Goal: Information Seeking & Learning: Learn about a topic

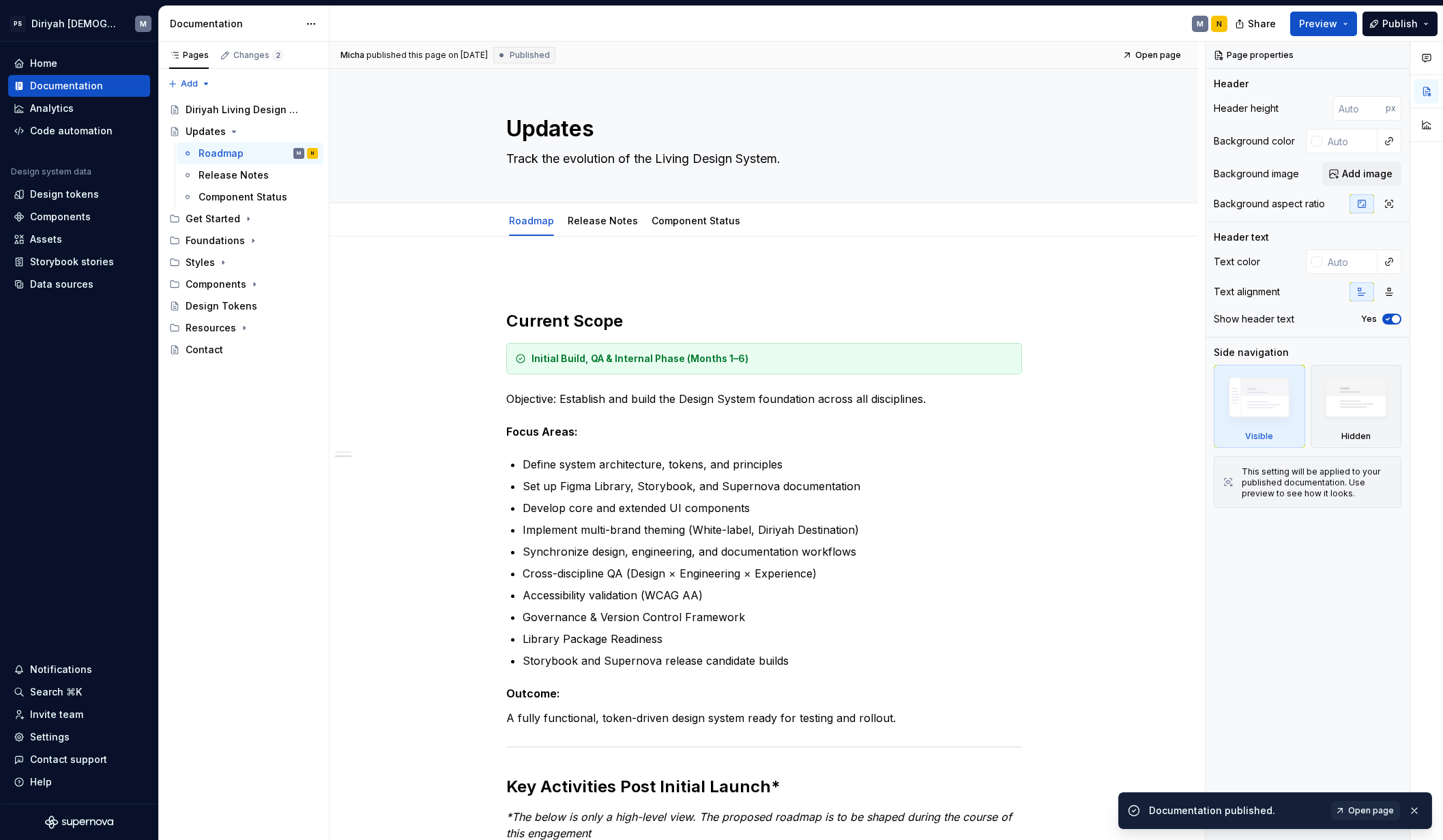
scroll to position [615, 0]
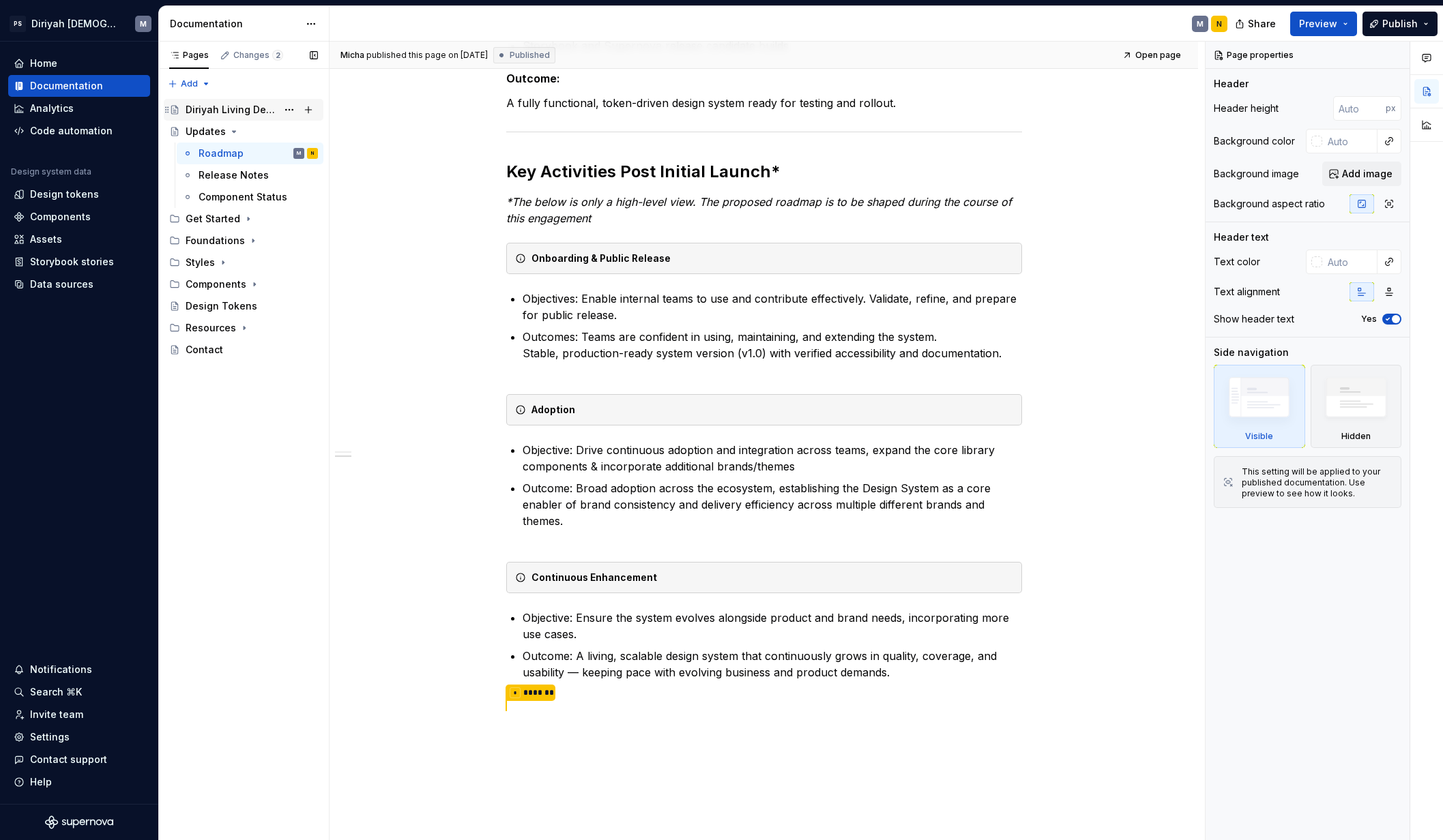
click at [236, 110] on div "Diriyah Living Design System" at bounding box center [231, 110] width 91 height 13
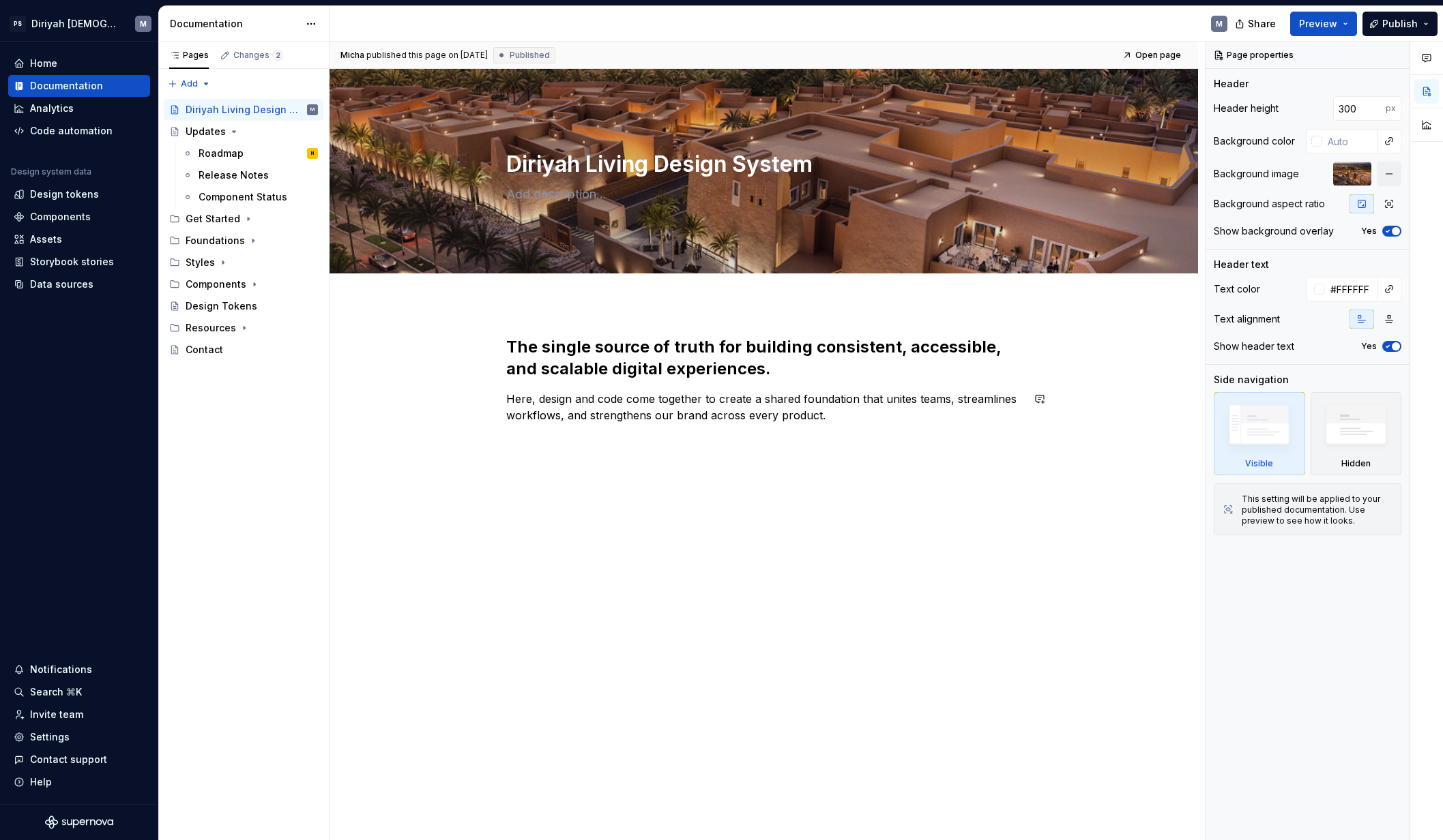
click at [403, 439] on div "The single source of truth for building consistent, accessible, and scalable di…" at bounding box center [764, 497] width 868 height 388
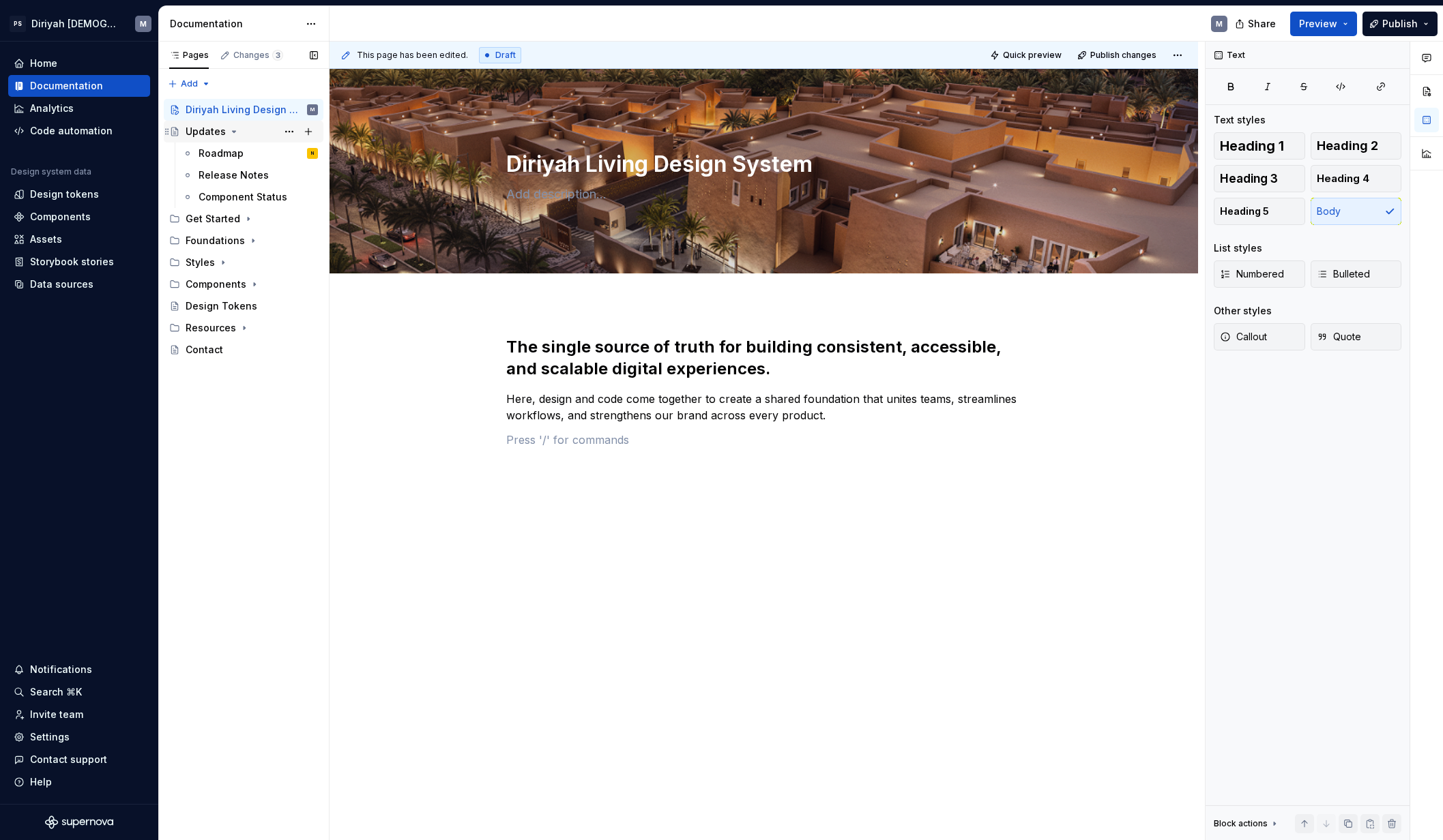
click at [238, 134] on div "Updates" at bounding box center [252, 132] width 133 height 19
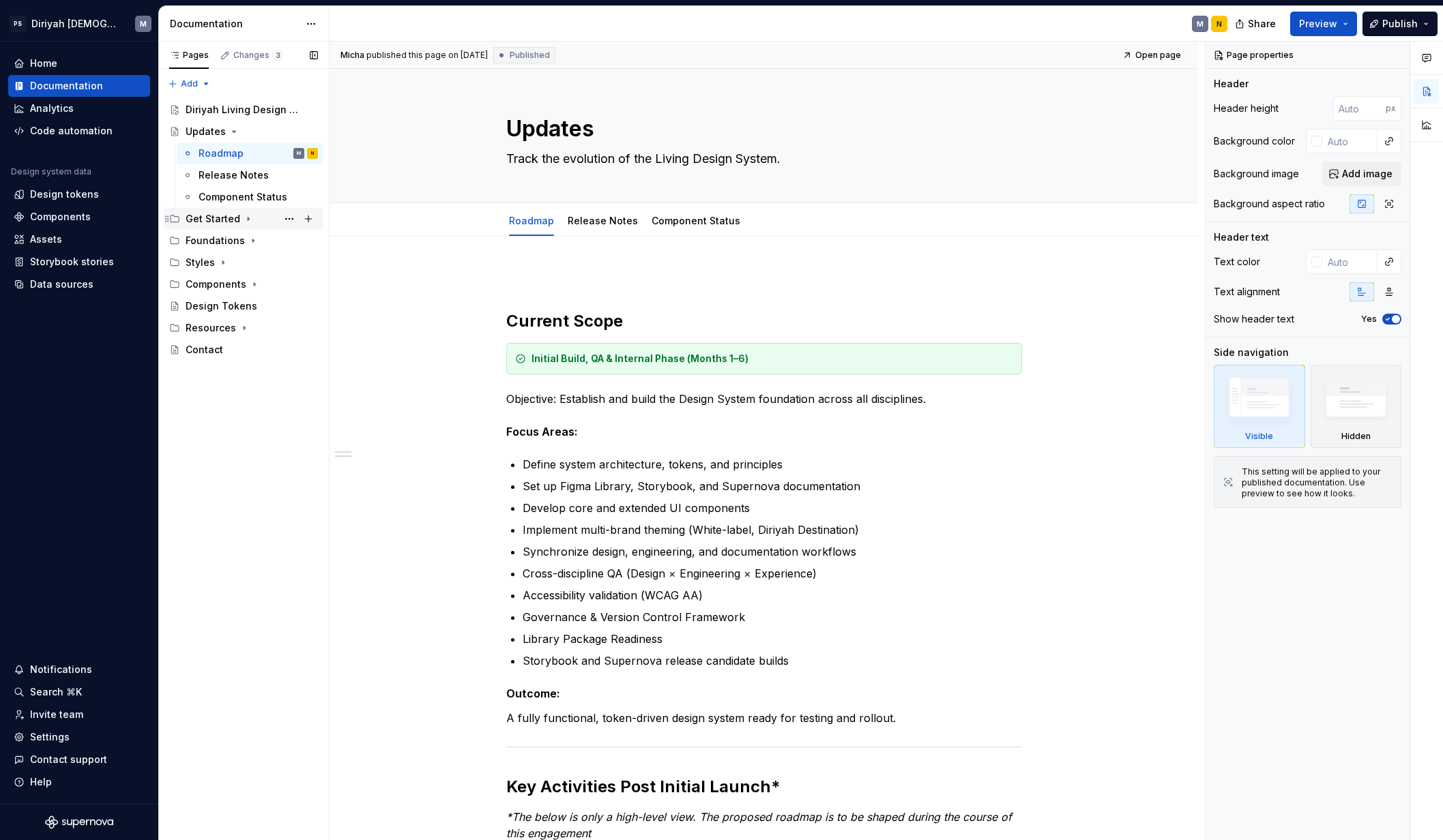
click at [252, 221] on div "Get Started" at bounding box center [252, 219] width 133 height 19
click at [250, 326] on icon "Page tree" at bounding box center [253, 329] width 11 height 11
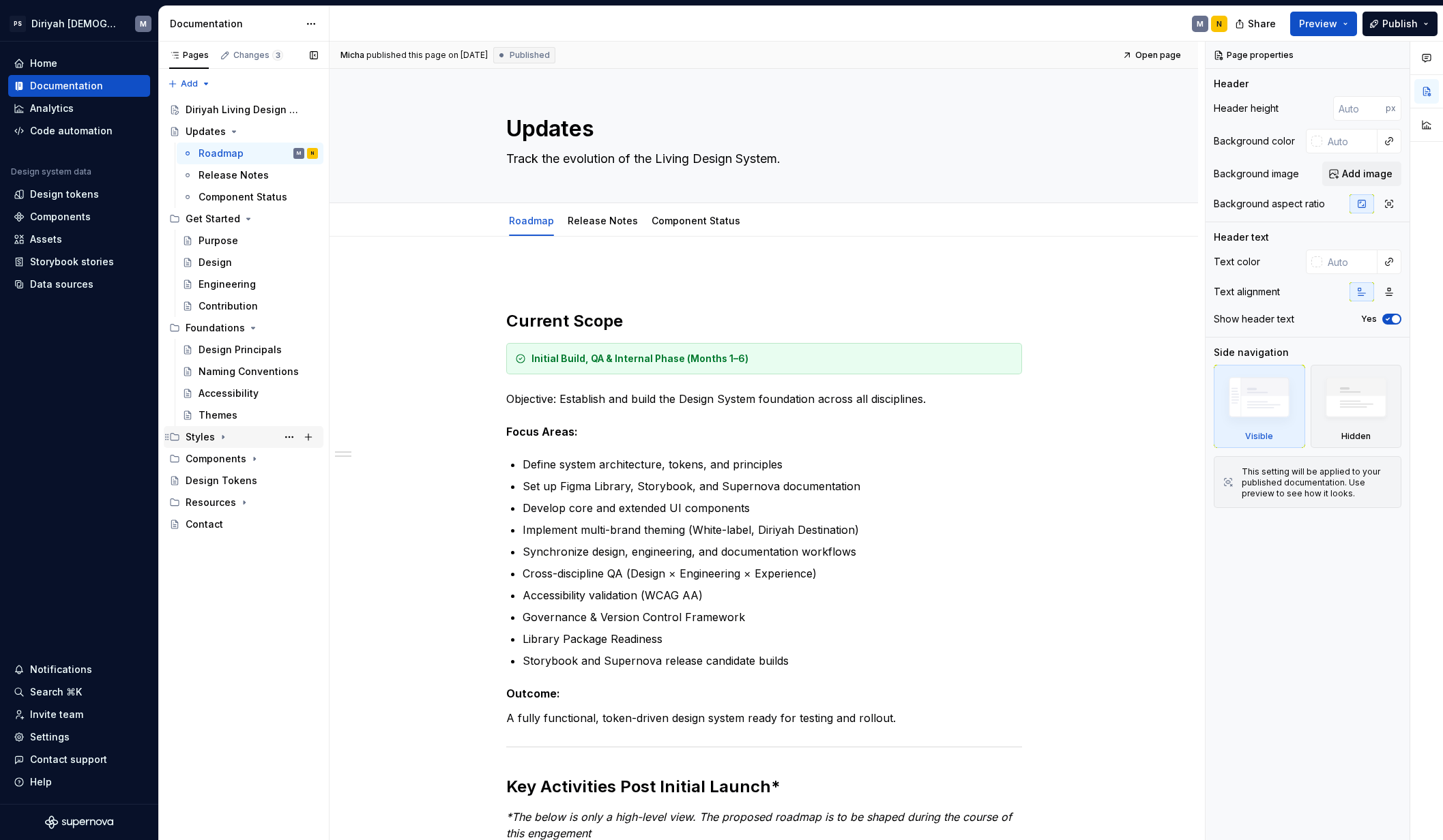
click at [227, 438] on div "Styles" at bounding box center [252, 437] width 133 height 19
click at [251, 611] on icon "Page tree" at bounding box center [255, 612] width 11 height 11
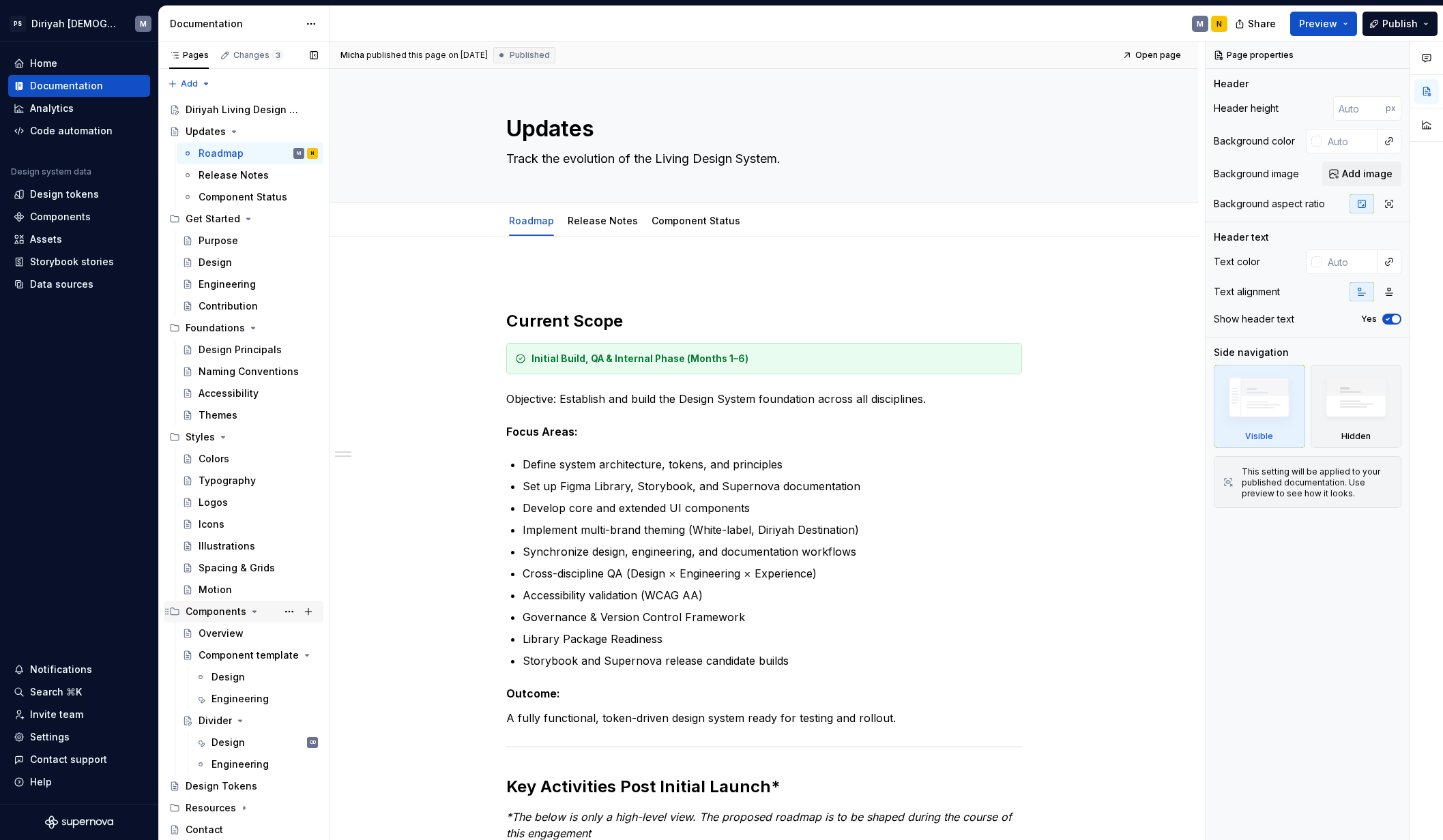
click at [256, 612] on icon "Page tree" at bounding box center [255, 612] width 11 height 11
click at [241, 657] on icon "Page tree" at bounding box center [244, 655] width 11 height 11
click at [240, 680] on icon "Page tree" at bounding box center [244, 677] width 11 height 11
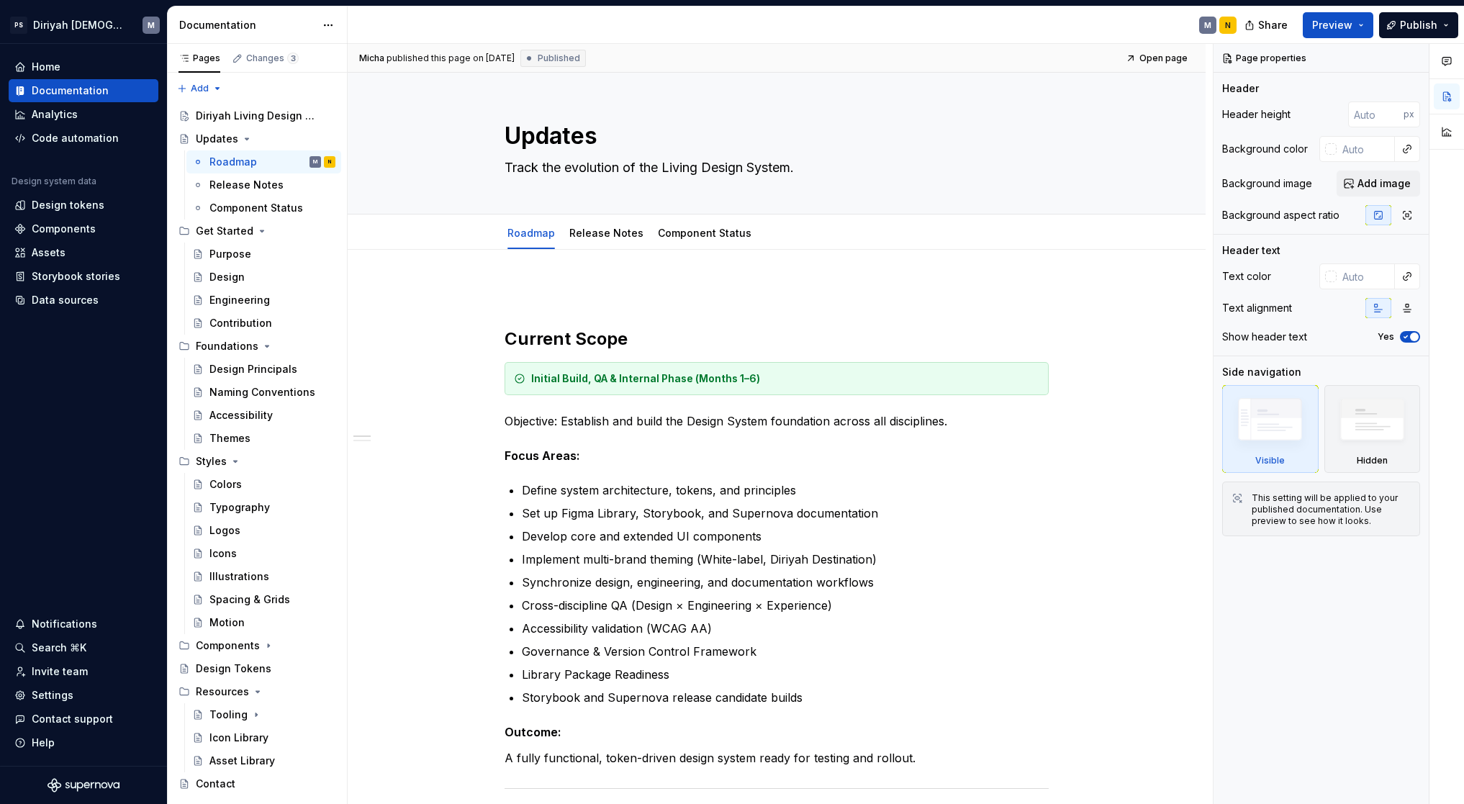
type textarea "*"
